Goal: Task Accomplishment & Management: Use online tool/utility

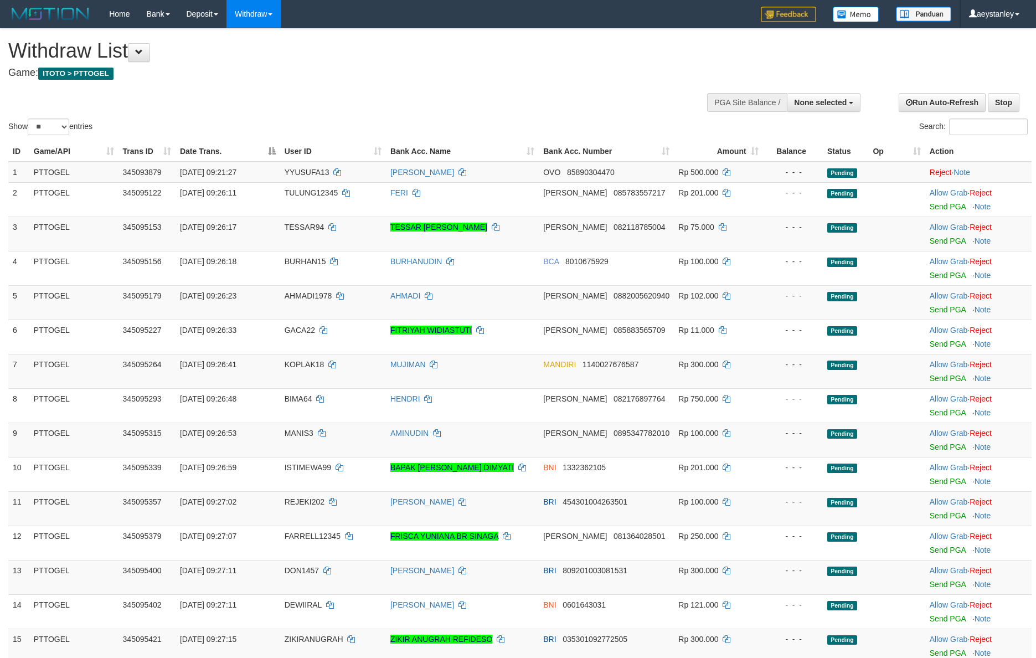
select select
select select "**"
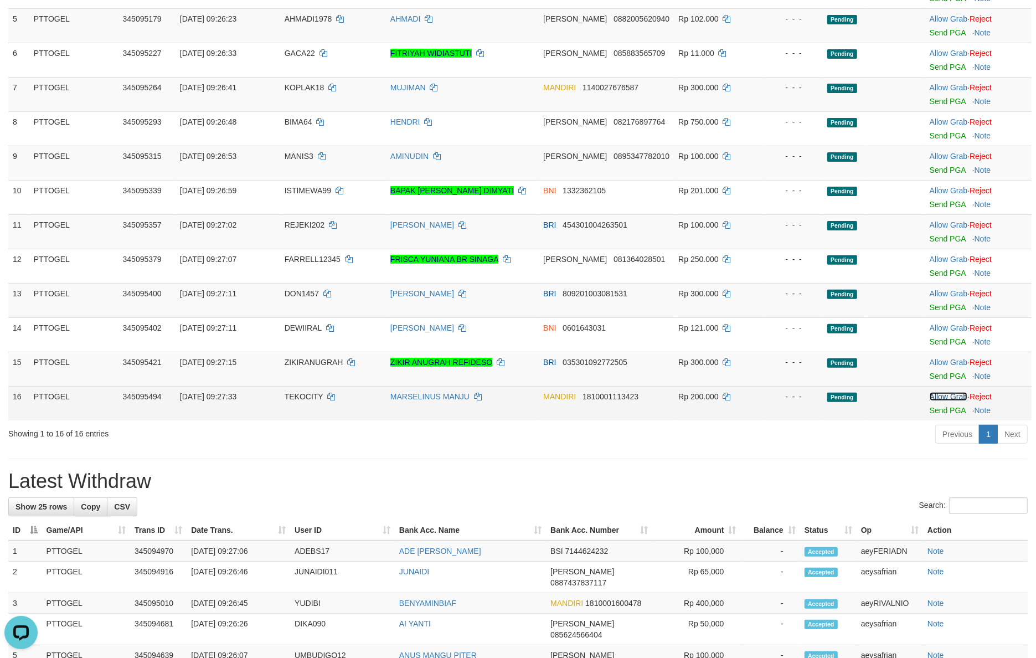
click at [946, 395] on link "Allow Grab" at bounding box center [949, 396] width 38 height 9
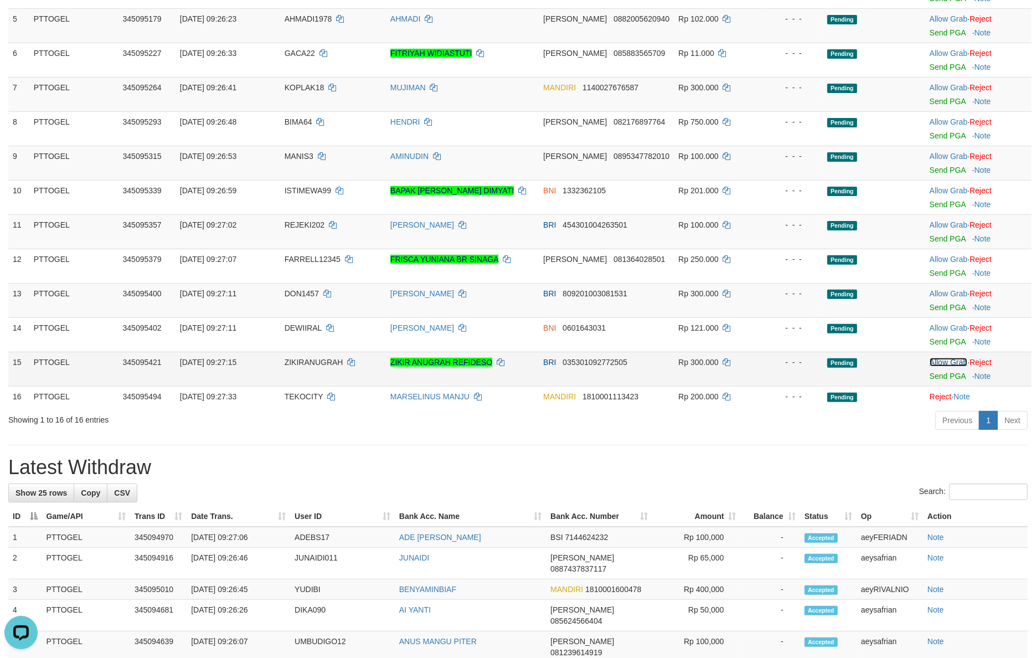
click at [943, 361] on link "Allow Grab" at bounding box center [949, 362] width 38 height 9
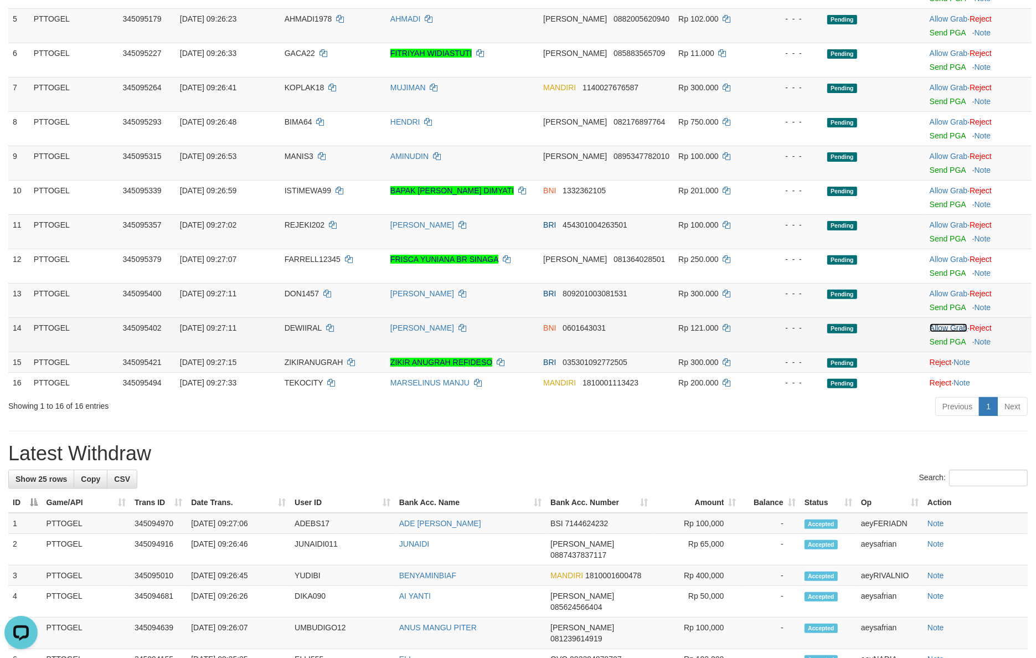
click at [949, 327] on link "Allow Grab" at bounding box center [949, 327] width 38 height 9
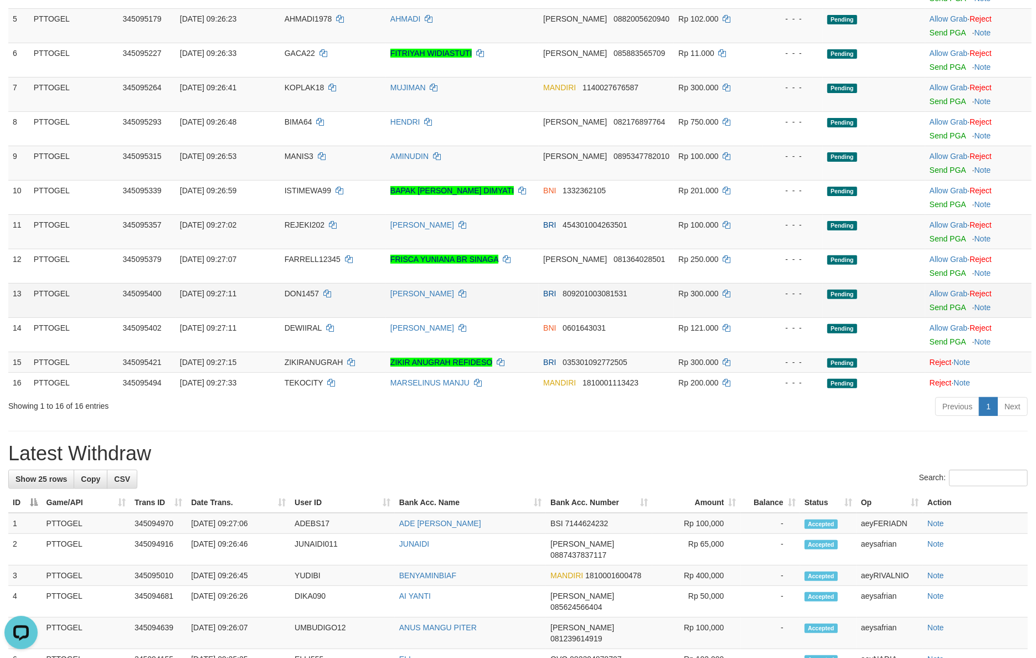
click at [949, 288] on td "Allow Grab · Reject Send PGA · Note" at bounding box center [979, 300] width 106 height 34
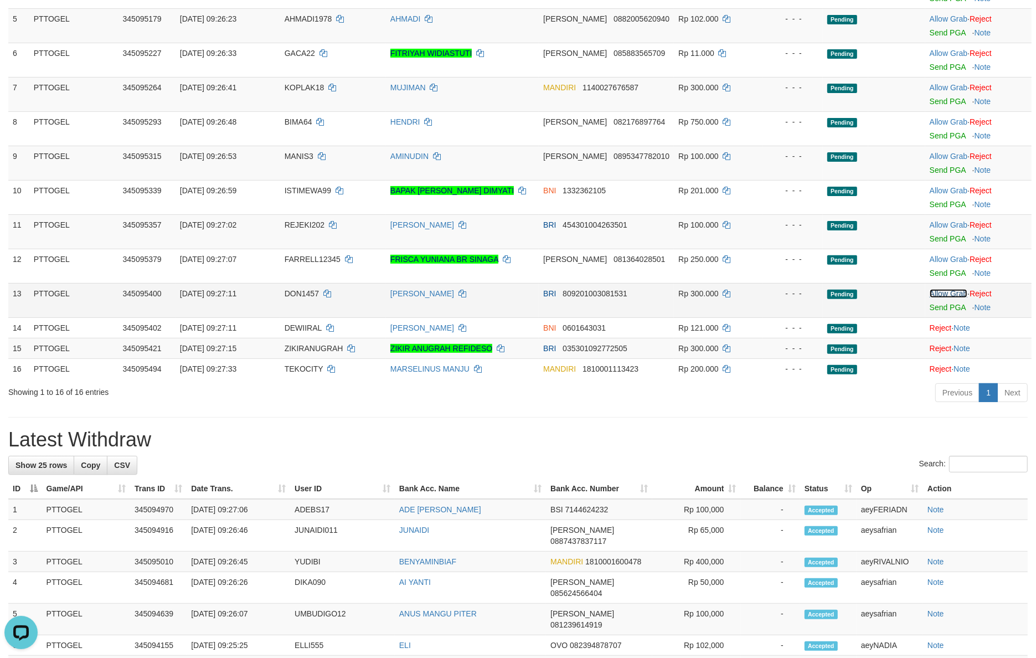
click at [946, 296] on link "Allow Grab" at bounding box center [949, 293] width 38 height 9
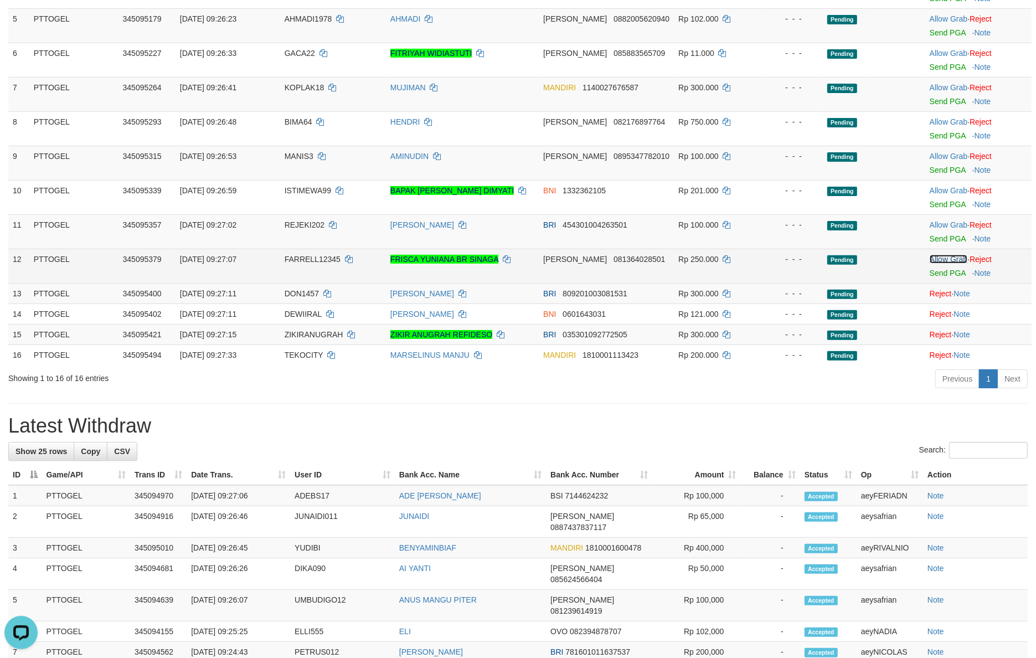
click at [947, 264] on link "Allow Grab" at bounding box center [949, 259] width 38 height 9
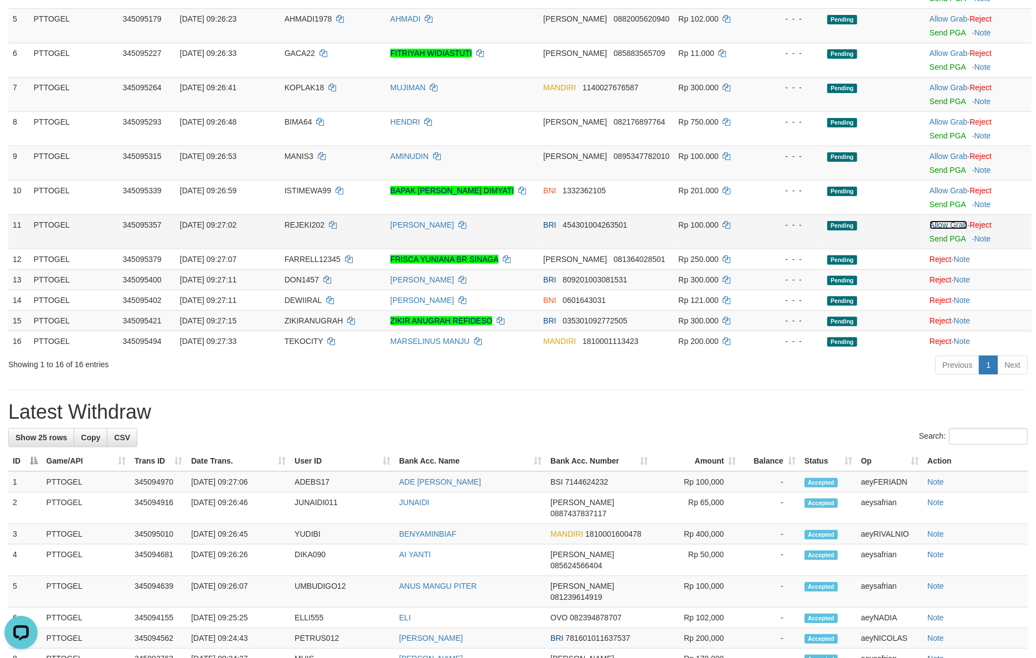
click at [948, 225] on link "Allow Grab" at bounding box center [949, 224] width 38 height 9
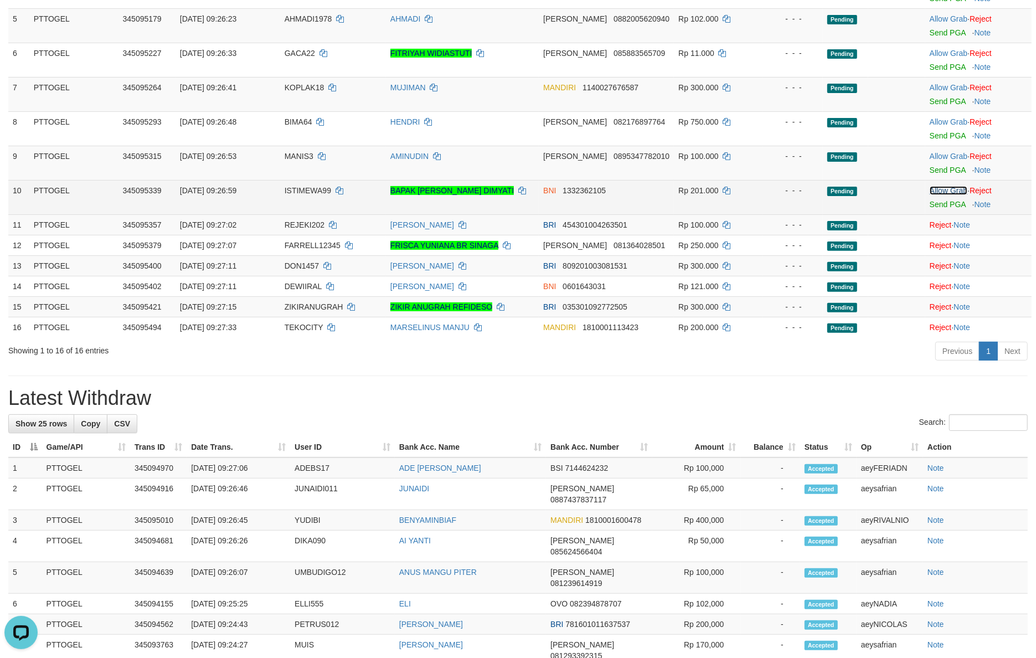
click at [954, 192] on link "Allow Grab" at bounding box center [949, 190] width 38 height 9
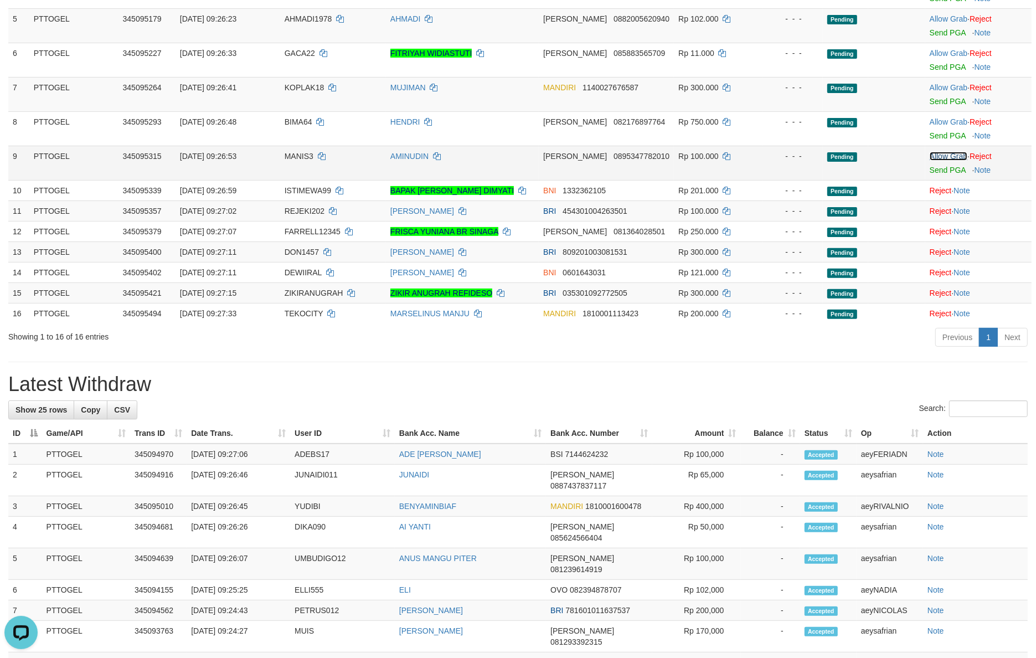
click at [956, 158] on link "Allow Grab" at bounding box center [949, 156] width 38 height 9
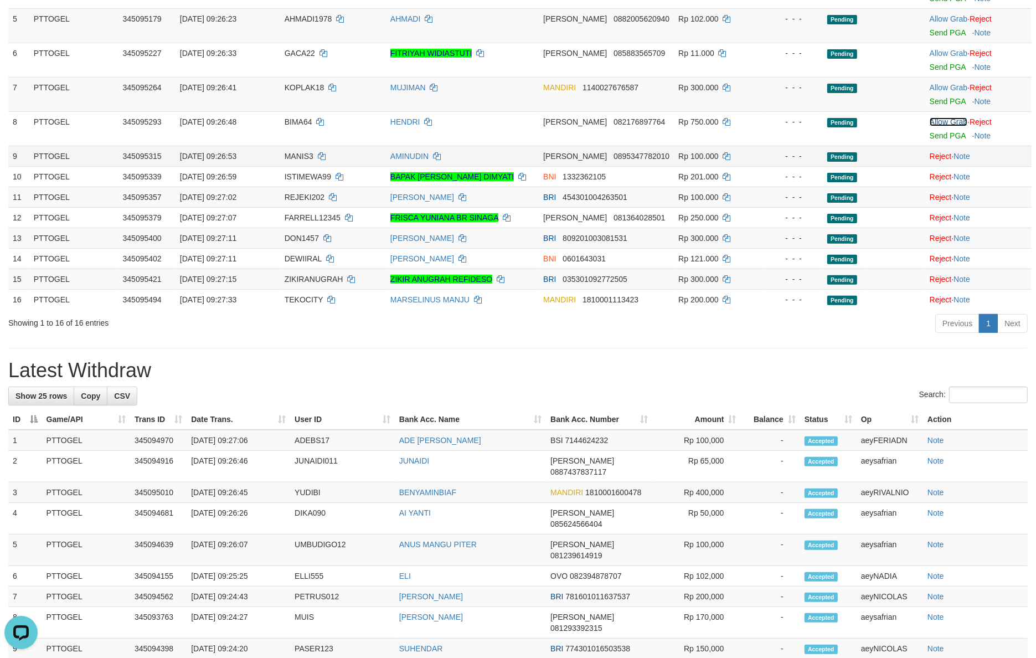
click at [946, 125] on link "Allow Grab" at bounding box center [949, 121] width 38 height 9
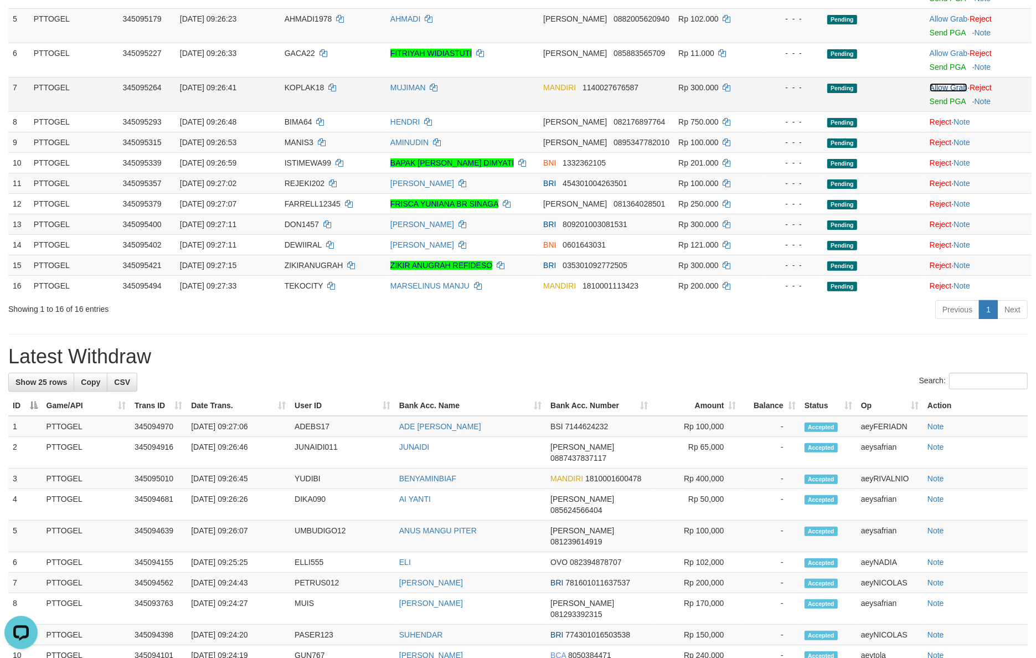
click at [945, 89] on link "Allow Grab" at bounding box center [949, 87] width 38 height 9
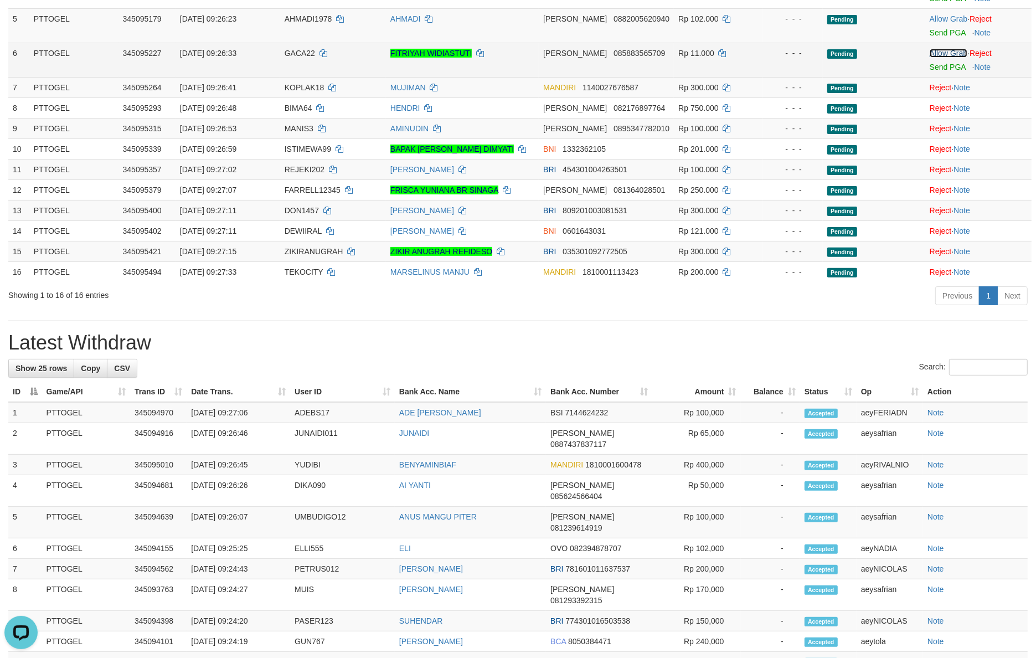
click at [949, 54] on link "Allow Grab" at bounding box center [949, 53] width 38 height 9
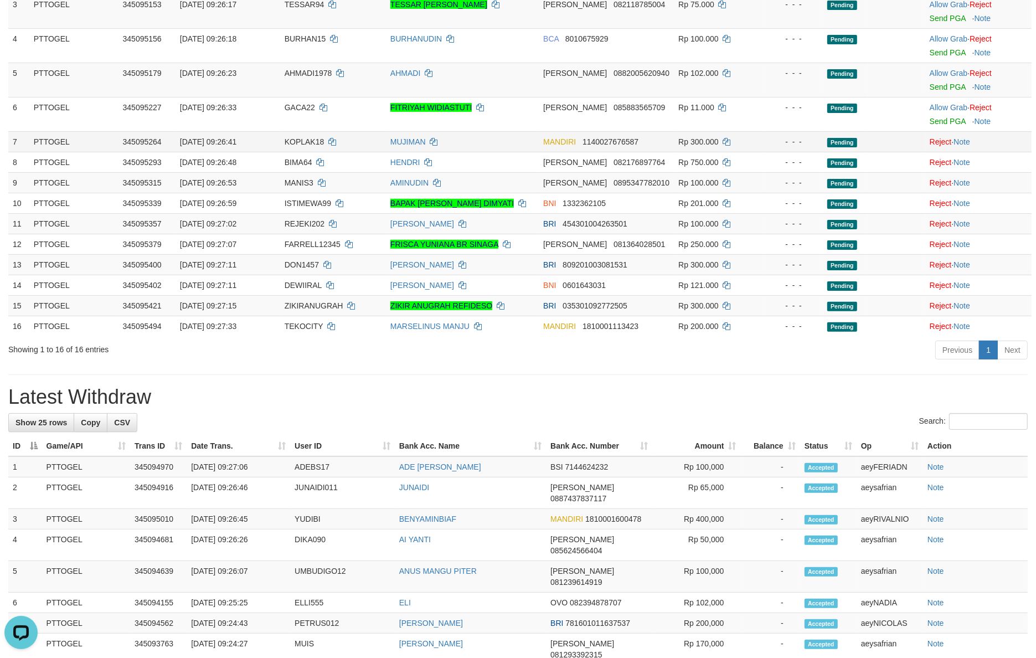
scroll to position [69, 0]
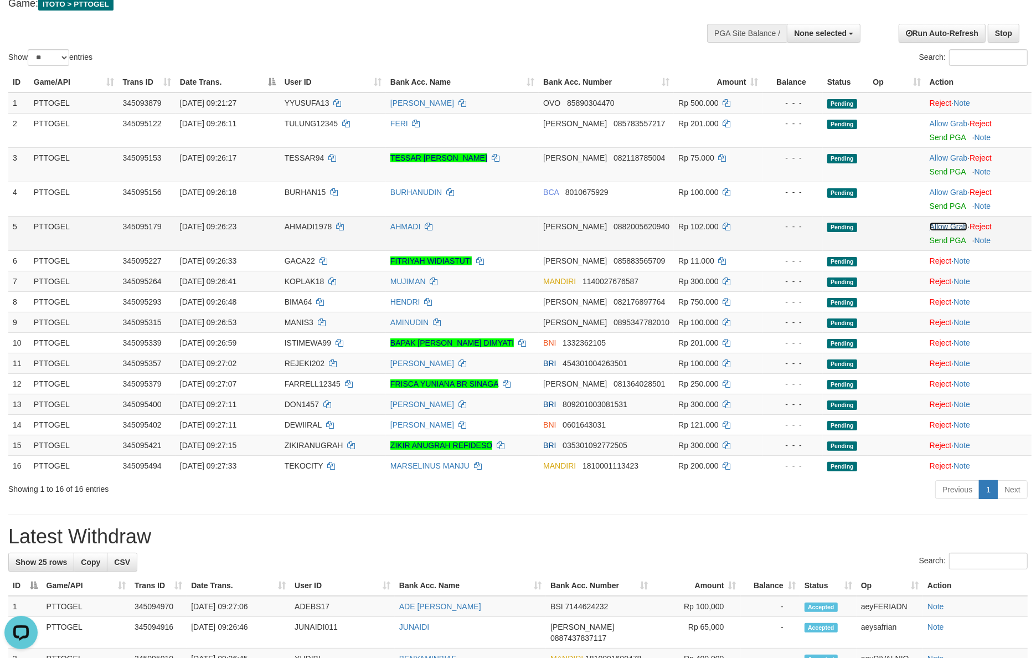
click at [951, 223] on link "Allow Grab" at bounding box center [949, 226] width 38 height 9
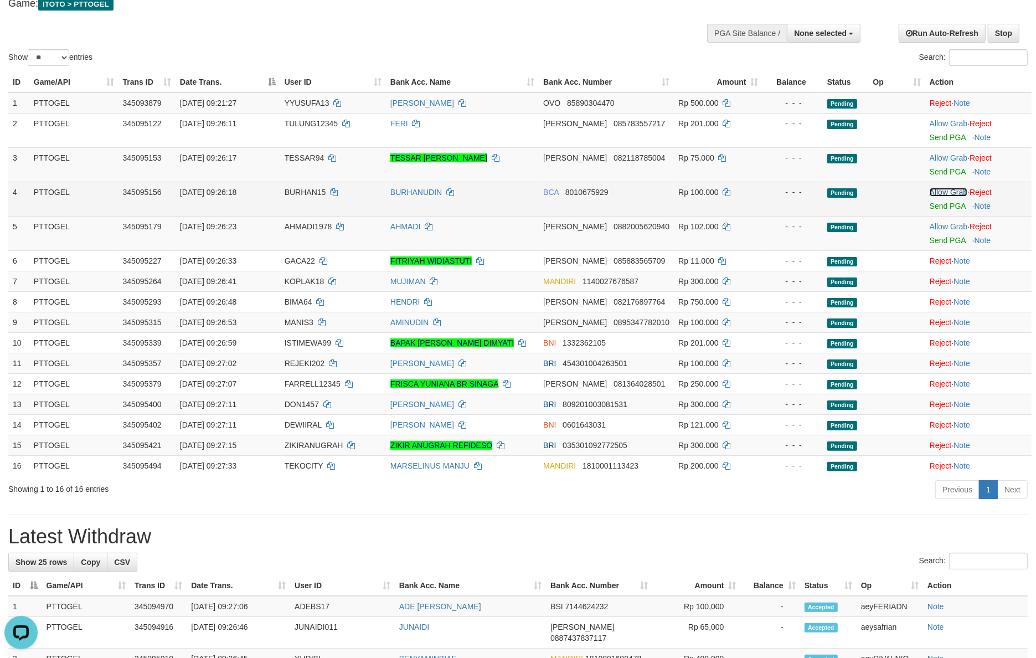
click at [948, 194] on link "Allow Grab" at bounding box center [949, 192] width 38 height 9
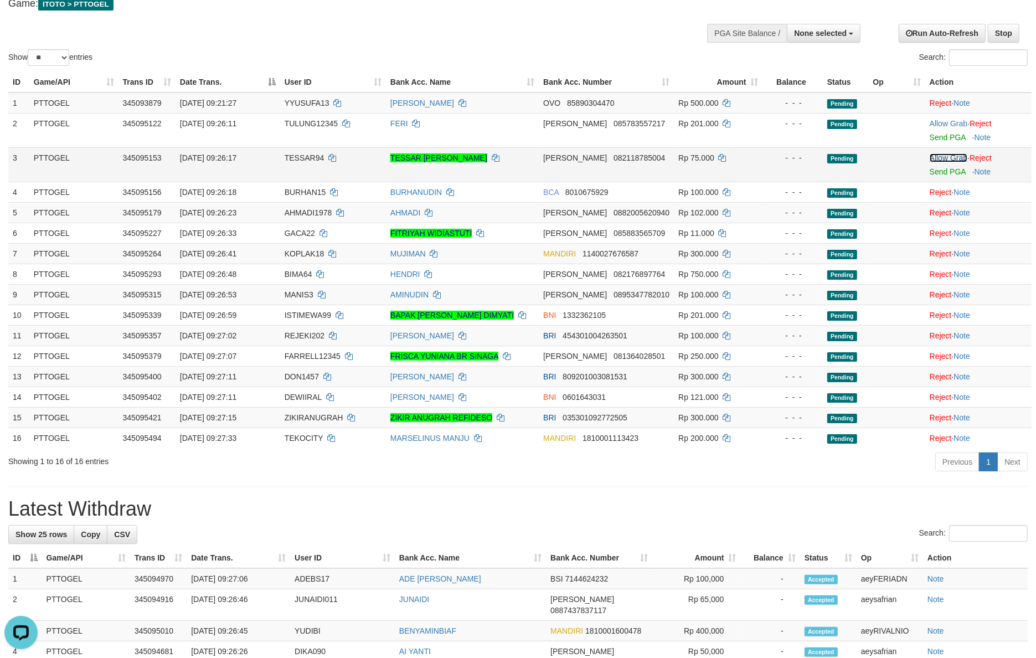
click at [948, 156] on link "Allow Grab" at bounding box center [949, 157] width 38 height 9
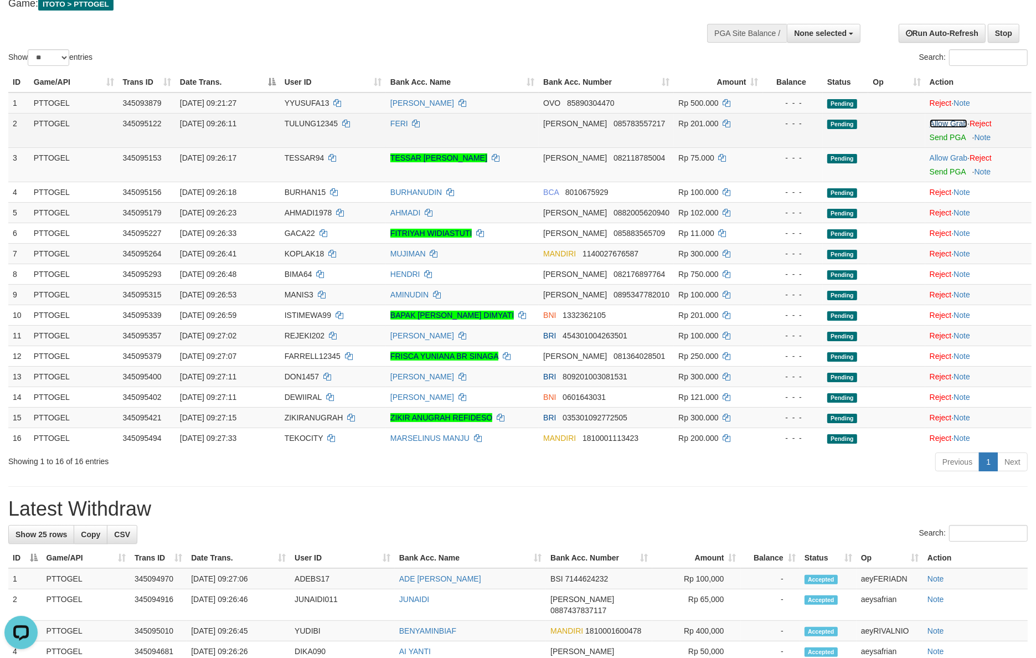
click at [948, 125] on link "Allow Grab" at bounding box center [949, 123] width 38 height 9
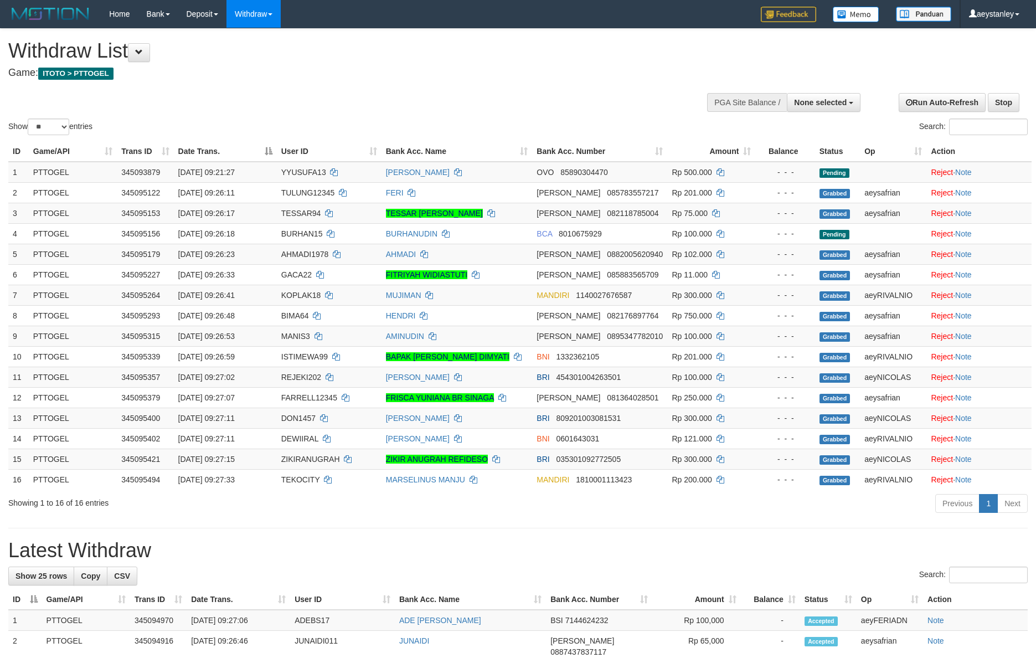
select select
select select "**"
select select
select select "**"
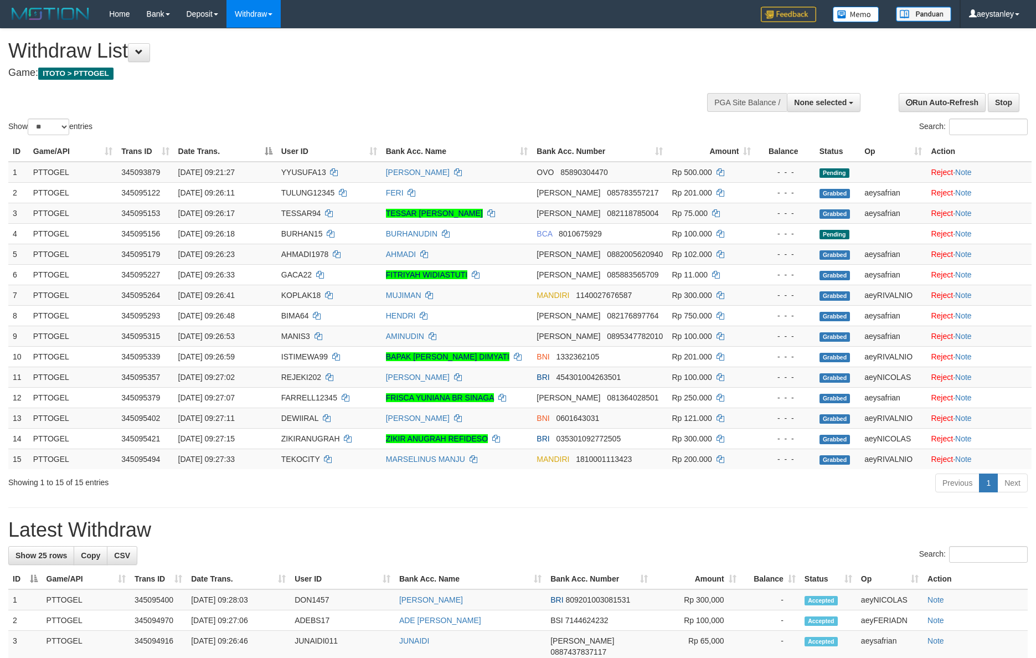
select select
select select "**"
